Goal: Obtain resource: Download file/media

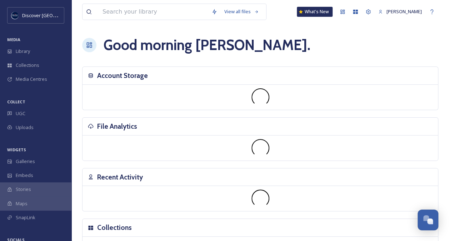
drag, startPoint x: 101, startPoint y: 146, endPoint x: 74, endPoint y: 146, distance: 26.4
click at [74, 146] on div "View all files What's New [PERSON_NAME] morning [PERSON_NAME] . Account Storage…" at bounding box center [259, 223] width 377 height 447
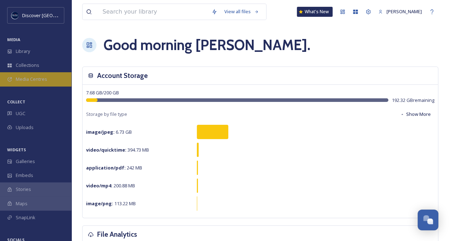
click at [37, 82] on span "Media Centres" at bounding box center [31, 79] width 31 height 7
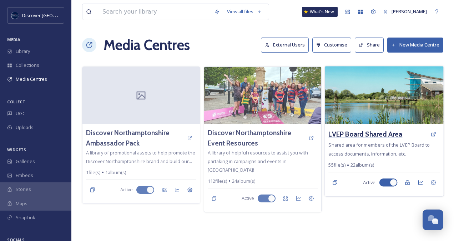
click at [350, 130] on h3 "LVEP Board Shared Area" at bounding box center [366, 134] width 74 height 10
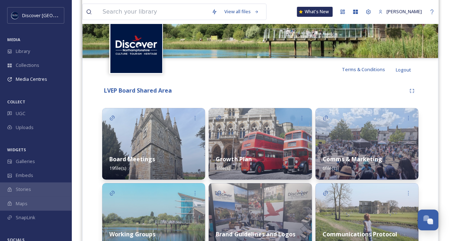
scroll to position [132, 0]
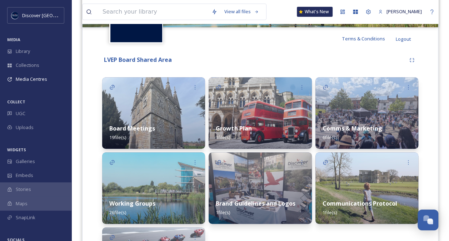
click at [184, 126] on div "Board Meetings 19 file(s)" at bounding box center [153, 133] width 103 height 32
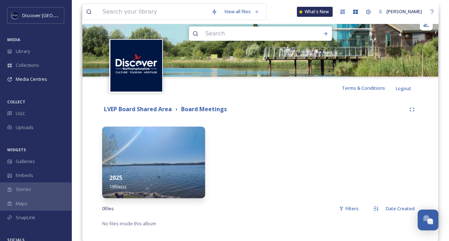
scroll to position [94, 0]
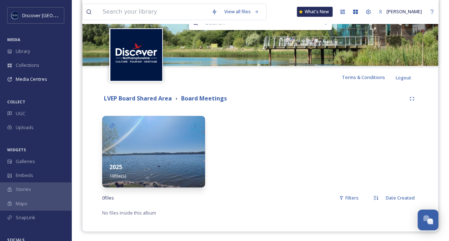
click at [197, 152] on img at bounding box center [153, 151] width 103 height 71
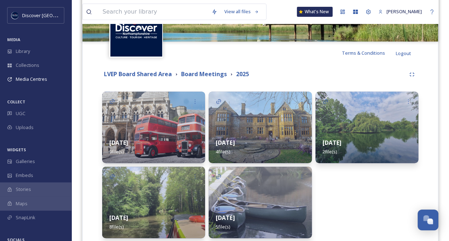
scroll to position [169, 0]
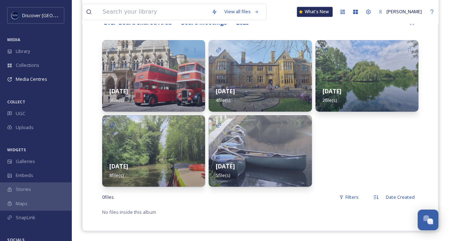
click at [254, 155] on div "[DATE] 5 file(s)" at bounding box center [260, 171] width 103 height 32
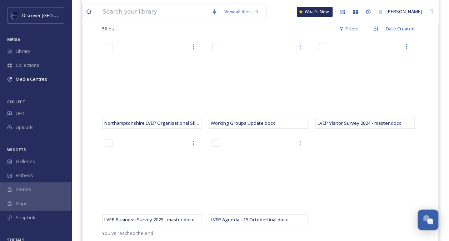
scroll to position [194, 0]
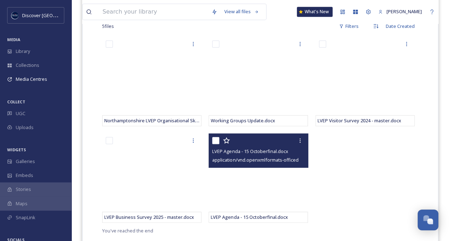
click at [257, 153] on span "LVEP Agenda - 15 Octoberfinal.docx" at bounding box center [250, 151] width 76 height 6
click at [257, 160] on span "application/vnd.openxmlformats-officedocument.wordprocessingml.document | 126.6…" at bounding box center [312, 159] width 201 height 7
click at [295, 142] on div at bounding box center [300, 140] width 13 height 13
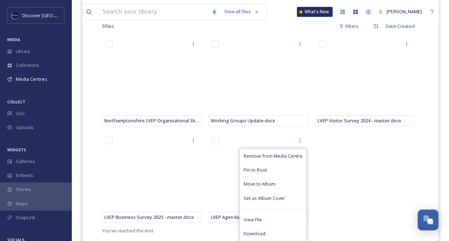
click at [354, 154] on div "LVEP Visitor Survey 2024 - master.docx" at bounding box center [366, 131] width 103 height 189
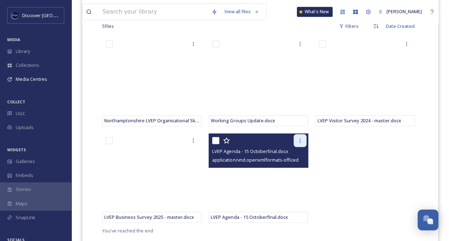
click at [294, 140] on div at bounding box center [300, 140] width 13 height 13
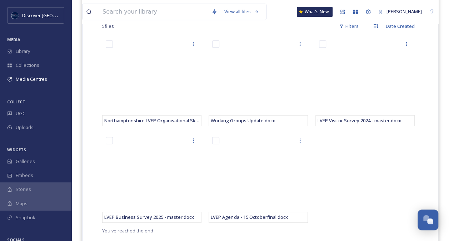
click at [340, 154] on div "LVEP Visitor Survey 2024 - master.docx" at bounding box center [366, 131] width 103 height 189
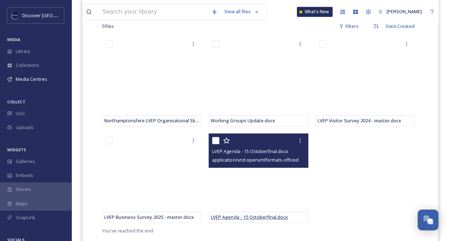
click at [261, 217] on span "LVEP Agenda - 15 Octoberfinal.docx" at bounding box center [249, 217] width 77 height 6
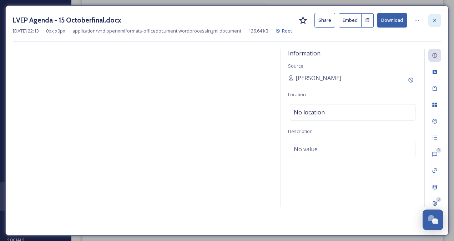
click at [434, 19] on icon at bounding box center [435, 20] width 3 height 3
